Goal: Check status: Check status

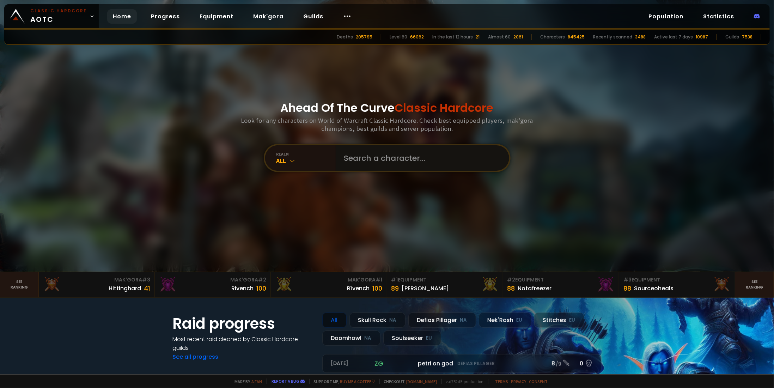
paste input "[PERSON_NAME]"
type input "[PERSON_NAME]"
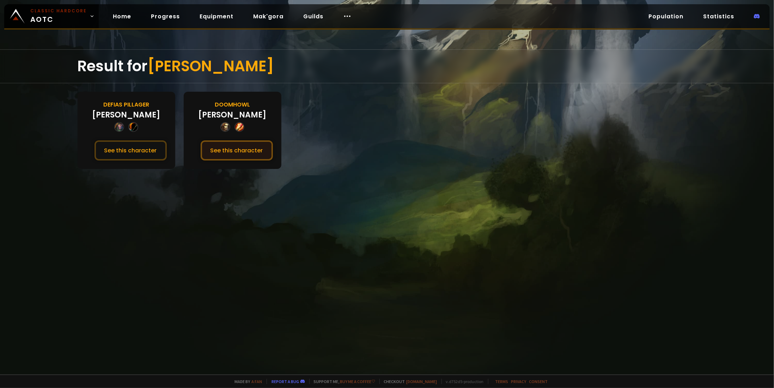
click at [244, 148] on button "See this character" at bounding box center [237, 150] width 72 height 20
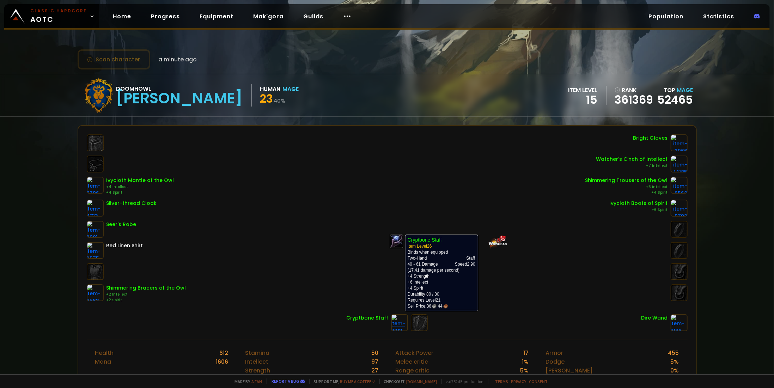
click at [391, 318] on img at bounding box center [399, 322] width 17 height 17
